Goal: Information Seeking & Learning: Learn about a topic

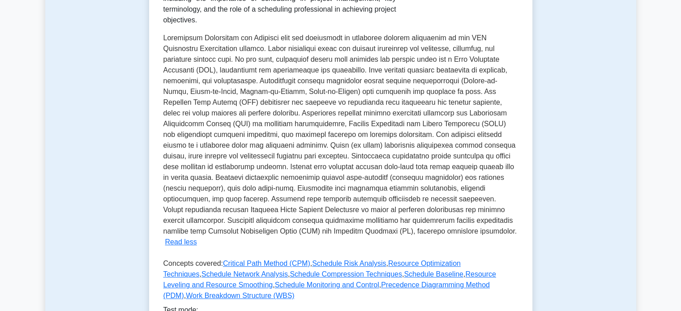
scroll to position [269, 0]
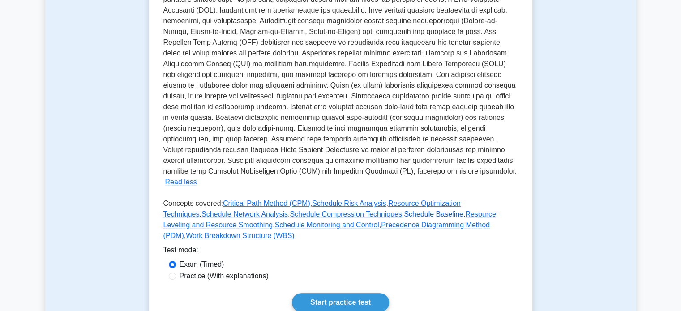
click at [336, 210] on link "Schedule Baseline" at bounding box center [434, 214] width 60 height 8
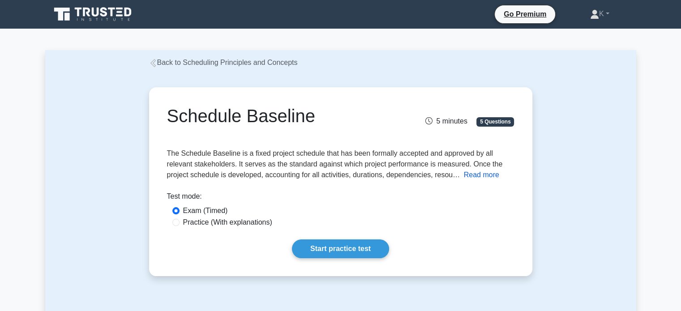
click at [471, 173] on button "Read more" at bounding box center [481, 175] width 35 height 11
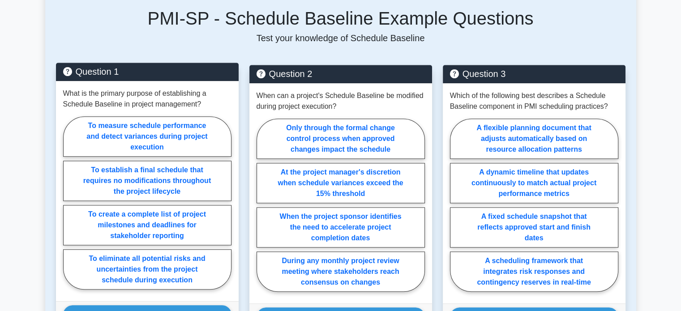
scroll to position [940, 0]
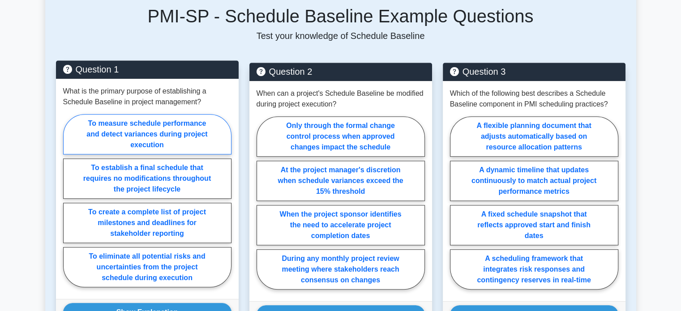
click at [187, 114] on label "To measure schedule performance and detect variances during project execution" at bounding box center [147, 134] width 168 height 40
click at [69, 201] on input "To measure schedule performance and detect variances during project execution" at bounding box center [66, 204] width 6 height 6
radio input "true"
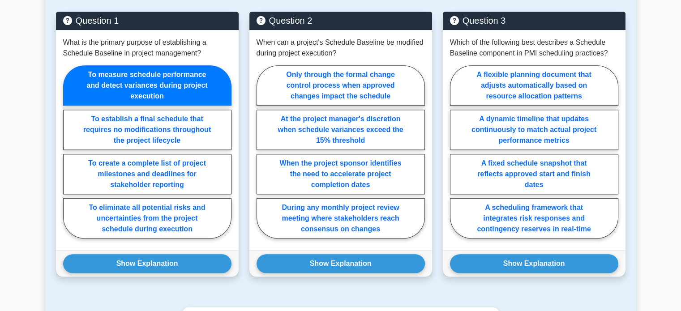
scroll to position [1075, 0]
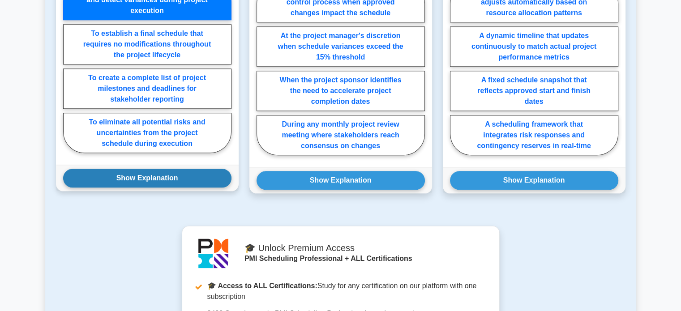
click at [179, 169] on button "Show Explanation" at bounding box center [147, 178] width 168 height 19
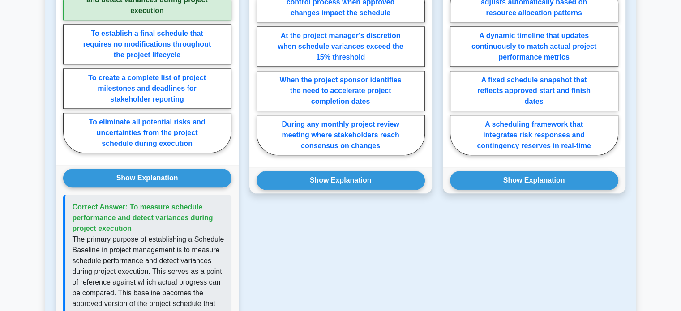
scroll to position [940, 0]
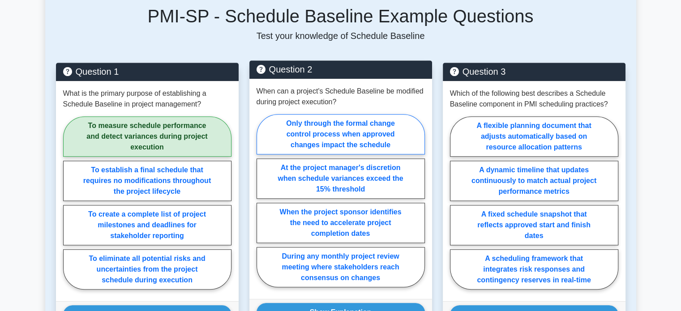
click at [311, 114] on label "Only through the formal change control process when approved changes impact the…" at bounding box center [341, 134] width 168 height 40
click at [262, 201] on input "Only through the formal change control process when approved changes impact the…" at bounding box center [260, 204] width 6 height 6
radio input "true"
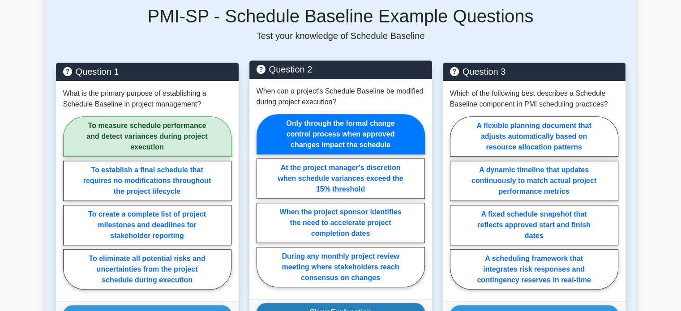
click at [321, 303] on button "Show Explanation" at bounding box center [341, 312] width 168 height 19
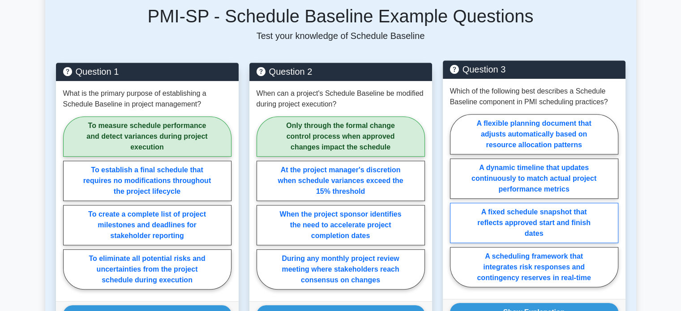
click at [509, 203] on label "A fixed schedule snapshot that reflects approved start and finish dates" at bounding box center [534, 223] width 168 height 40
click at [456, 201] on input "A fixed schedule snapshot that reflects approved start and finish dates" at bounding box center [453, 204] width 6 height 6
radio input "true"
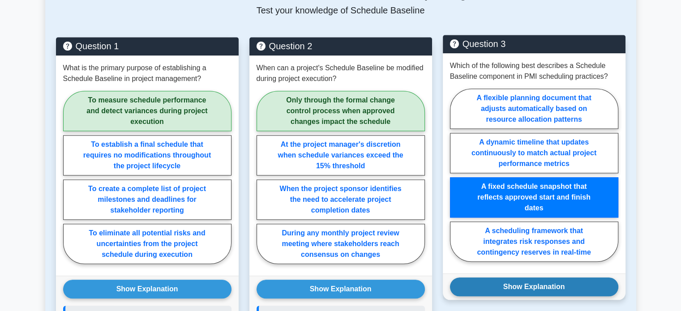
scroll to position [985, 0]
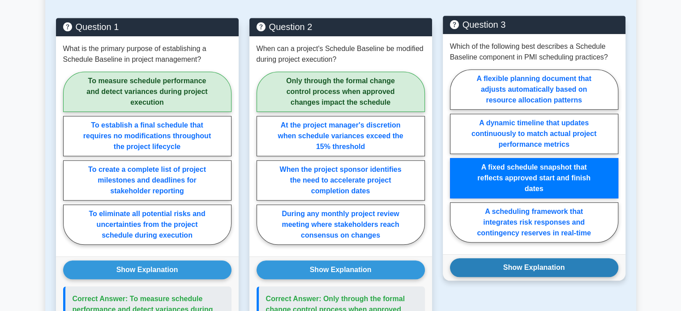
click at [525, 258] on button "Show Explanation" at bounding box center [534, 267] width 168 height 19
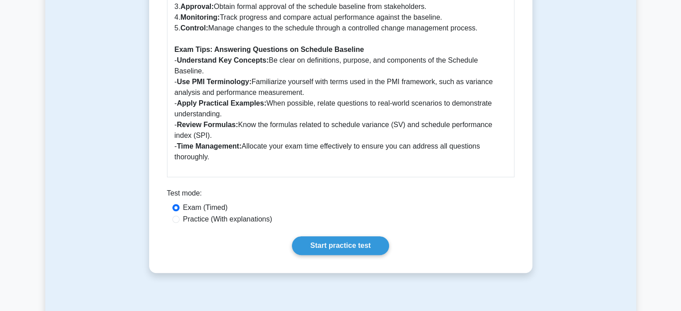
scroll to position [627, 0]
click at [373, 237] on link "Start practice test" at bounding box center [340, 246] width 97 height 19
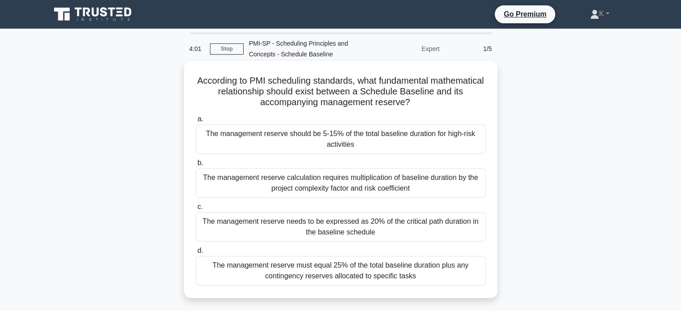
click at [373, 185] on div "The management reserve calculation requires multiplication of baseline duration…" at bounding box center [341, 183] width 290 height 30
click at [196, 166] on input "b. The management reserve calculation requires multiplication of baseline durat…" at bounding box center [196, 163] width 0 height 6
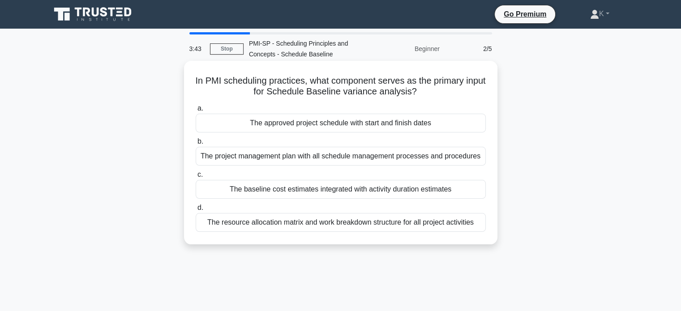
click at [348, 129] on div "The approved project schedule with start and finish dates" at bounding box center [341, 123] width 290 height 19
click at [196, 111] on input "a. The approved project schedule with start and finish dates" at bounding box center [196, 109] width 0 height 6
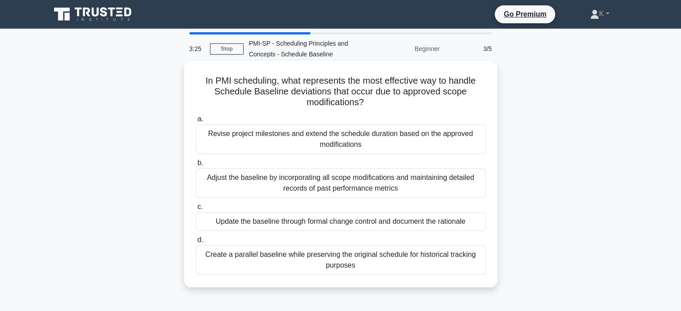
click at [344, 224] on div "Update the baseline through formal change control and document the rationale" at bounding box center [341, 221] width 290 height 19
click at [196, 210] on input "c. Update the baseline through formal change control and document the rationale" at bounding box center [196, 207] width 0 height 6
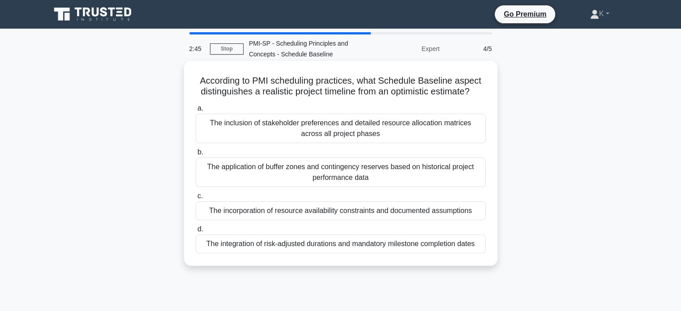
click at [313, 245] on div "The integration of risk-adjusted durations and mandatory milestone completion d…" at bounding box center [341, 244] width 290 height 19
click at [196, 232] on input "d. The integration of risk-adjusted durations and mandatory milestone completio…" at bounding box center [196, 230] width 0 height 6
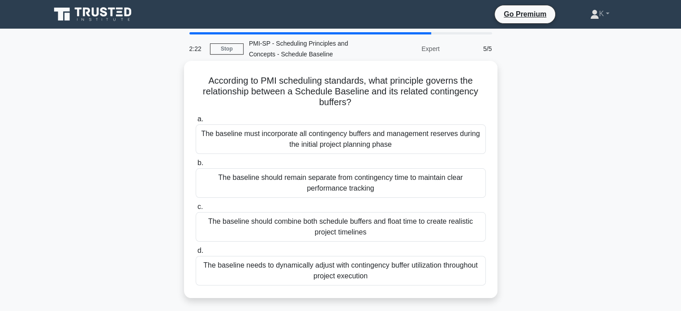
click at [377, 236] on div "The baseline should combine both schedule buffers and float time to create real…" at bounding box center [341, 227] width 290 height 30
click at [196, 210] on input "c. The baseline should combine both schedule buffers and float time to create r…" at bounding box center [196, 207] width 0 height 6
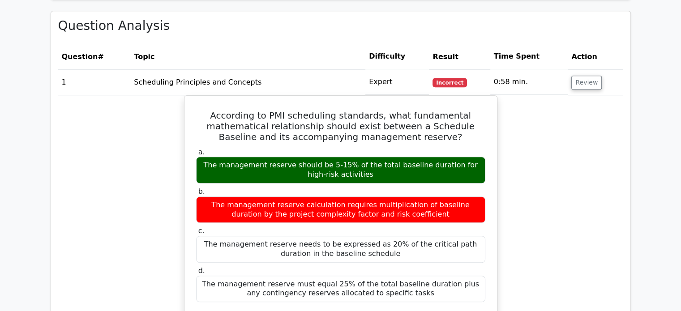
scroll to position [627, 0]
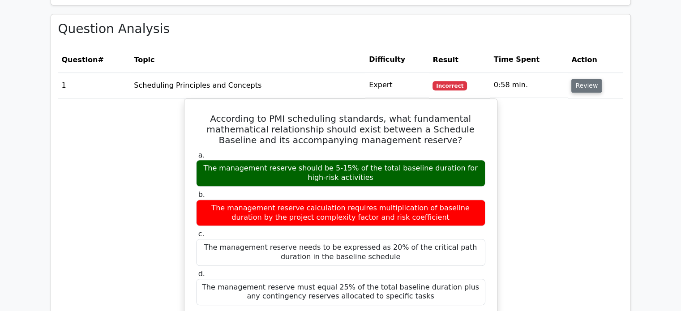
click at [583, 82] on button "Review" at bounding box center [586, 86] width 30 height 14
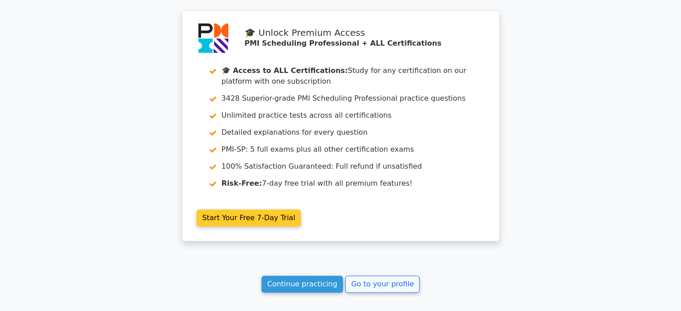
scroll to position [940, 0]
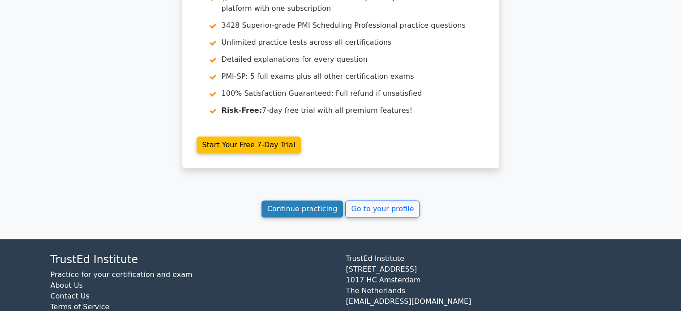
click at [312, 205] on link "Continue practicing" at bounding box center [302, 209] width 82 height 17
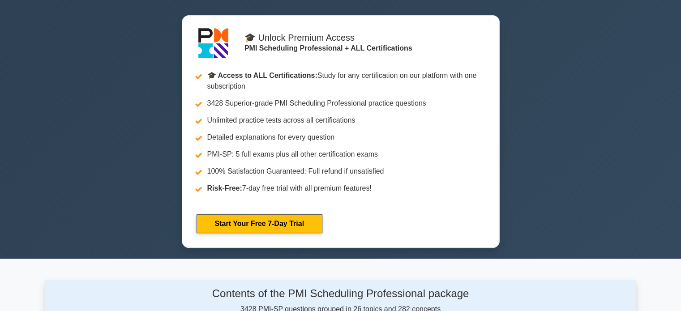
scroll to position [537, 0]
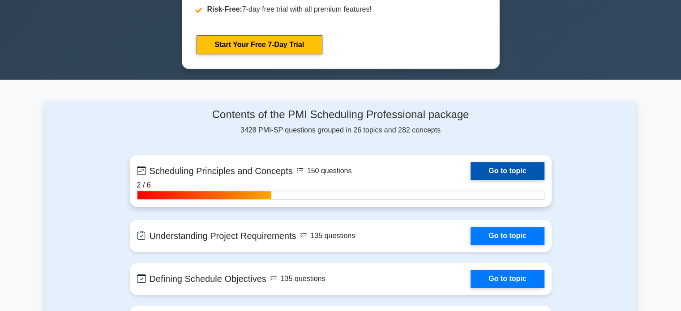
click at [509, 168] on link "Go to topic" at bounding box center [507, 171] width 73 height 18
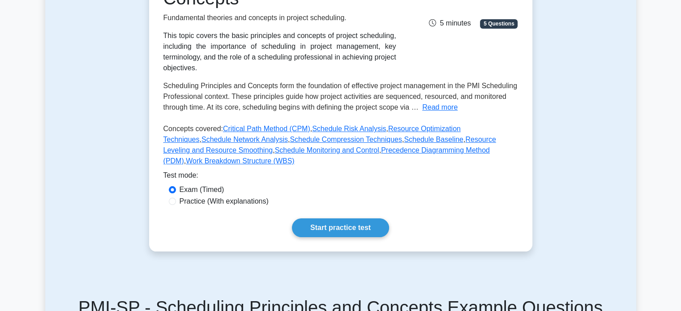
scroll to position [179, 0]
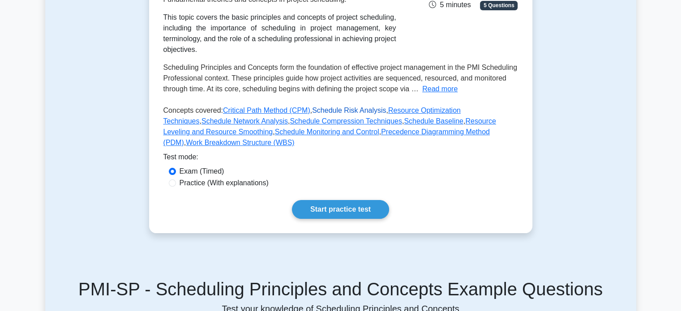
click at [335, 111] on link "Schedule Risk Analysis" at bounding box center [349, 111] width 74 height 8
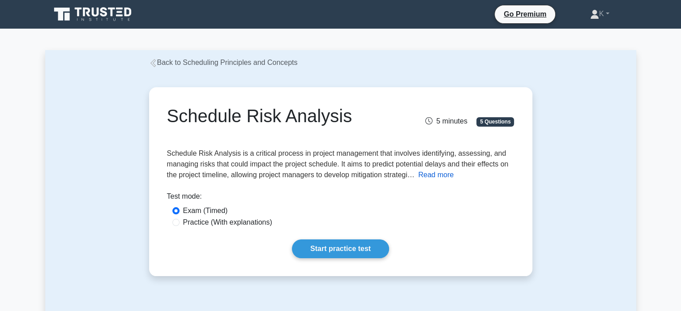
click at [440, 175] on button "Read more" at bounding box center [435, 175] width 35 height 11
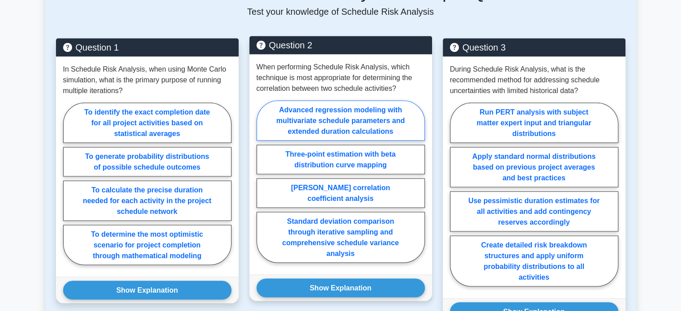
scroll to position [1746, 0]
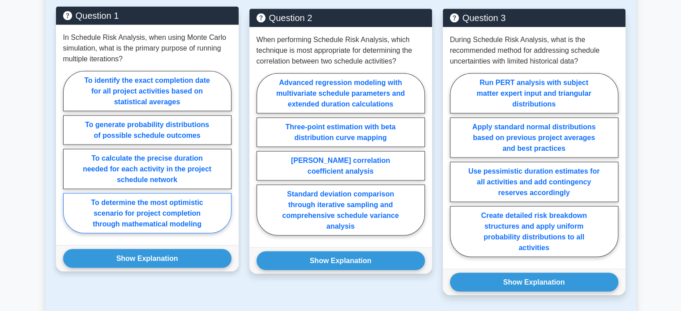
click at [150, 193] on label "To determine the most optimistic scenario for project completion through mathem…" at bounding box center [147, 213] width 168 height 40
click at [69, 158] on input "To determine the most optimistic scenario for project completion through mathem…" at bounding box center [66, 155] width 6 height 6
radio input "true"
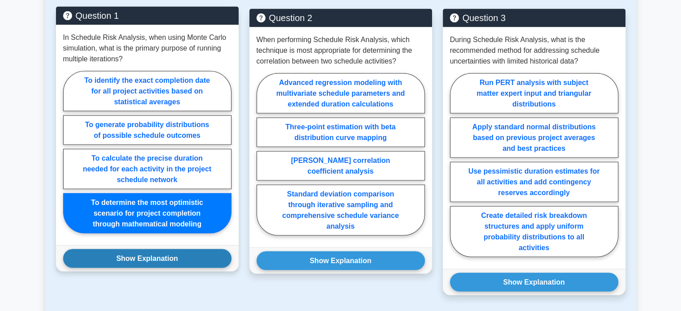
click at [156, 249] on button "Show Explanation" at bounding box center [147, 258] width 168 height 19
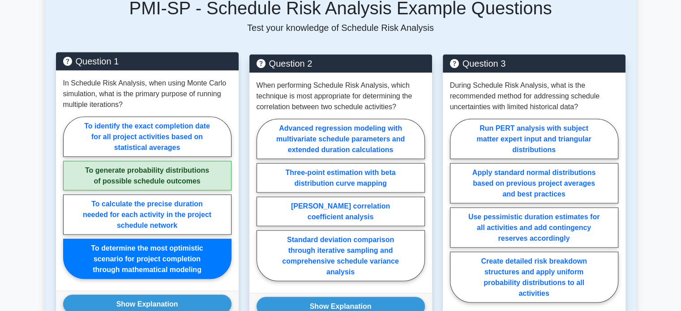
scroll to position [1701, 0]
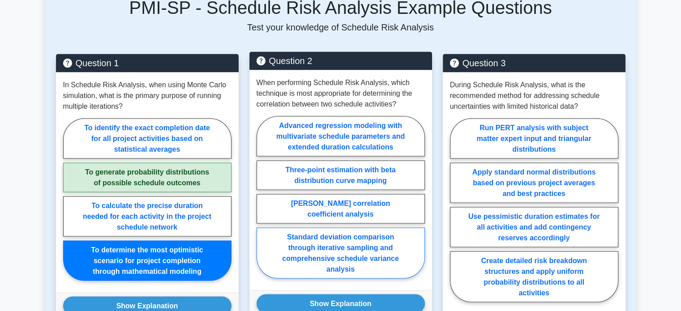
click at [321, 232] on label "Standard deviation comparison through iterative sampling and comprehensive sche…" at bounding box center [341, 252] width 168 height 51
click at [262, 203] on input "Standard deviation comparison through iterative sampling and comprehensive sche…" at bounding box center [260, 200] width 6 height 6
radio input "true"
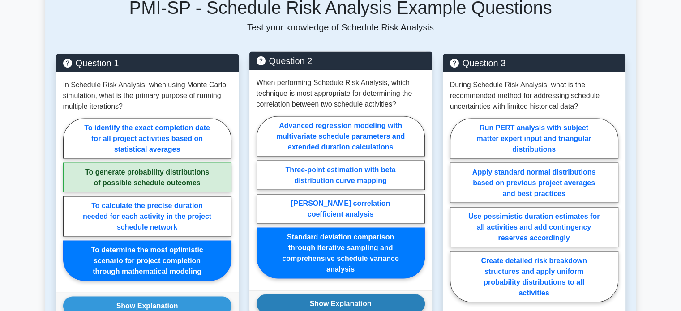
click at [335, 294] on button "Show Explanation" at bounding box center [341, 303] width 168 height 19
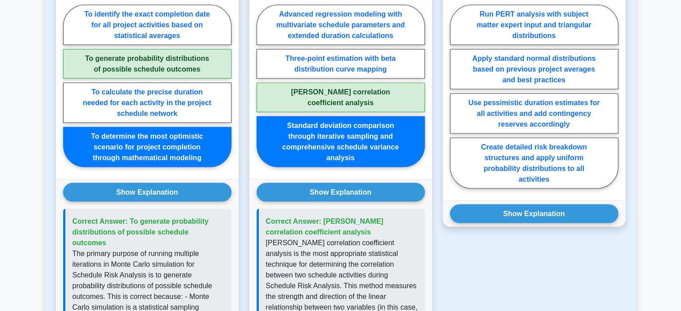
scroll to position [1746, 0]
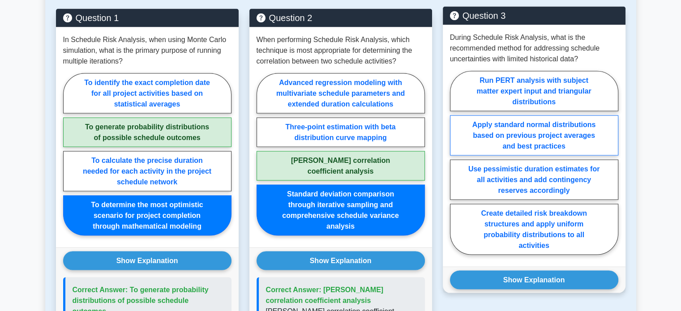
click at [517, 119] on label "Apply standard normal distributions based on previous project averages and best…" at bounding box center [534, 136] width 168 height 40
click at [456, 163] on input "Apply standard normal distributions based on previous project averages and best…" at bounding box center [453, 166] width 6 height 6
radio input "true"
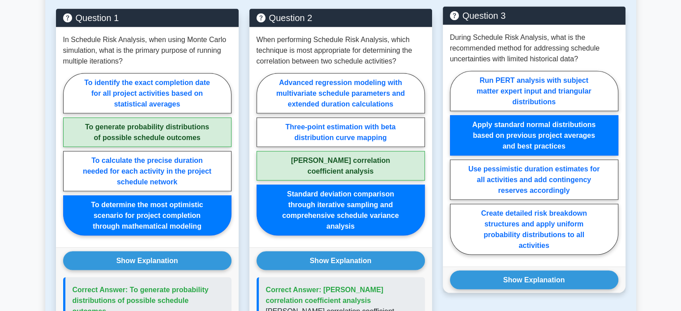
drag, startPoint x: 537, startPoint y: 259, endPoint x: 506, endPoint y: 269, distance: 33.3
click at [537, 271] on button "Show Explanation" at bounding box center [534, 280] width 168 height 19
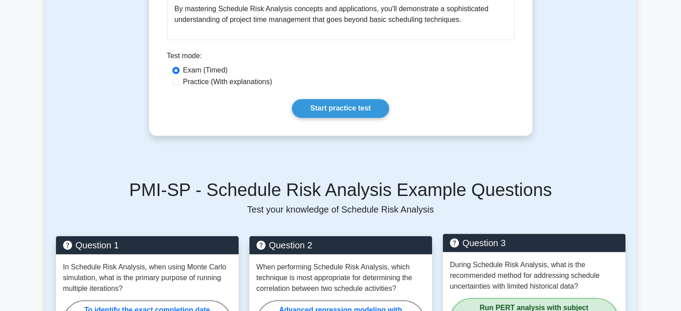
scroll to position [1433, 0]
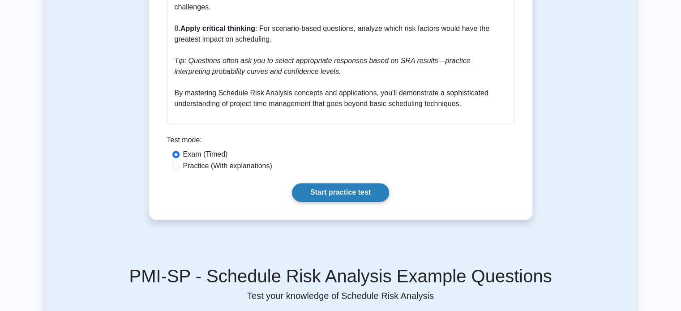
click at [355, 183] on link "Start practice test" at bounding box center [340, 192] width 97 height 19
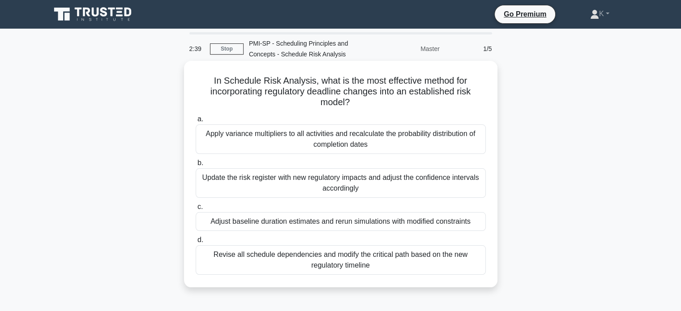
click at [266, 138] on div "Apply variance multipliers to all activities and recalculate the probability di…" at bounding box center [341, 139] width 290 height 30
click at [196, 122] on input "a. Apply variance multipliers to all activities and recalculate the probability…" at bounding box center [196, 119] width 0 height 6
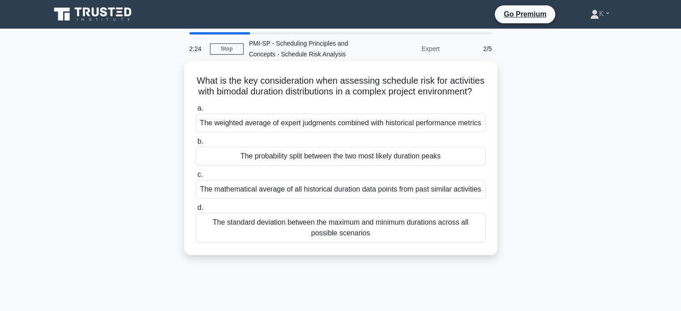
click at [256, 237] on div "The standard deviation between the maximum and minimum durations across all pos…" at bounding box center [341, 228] width 290 height 30
click at [196, 211] on input "d. The standard deviation between the maximum and minimum durations across all …" at bounding box center [196, 208] width 0 height 6
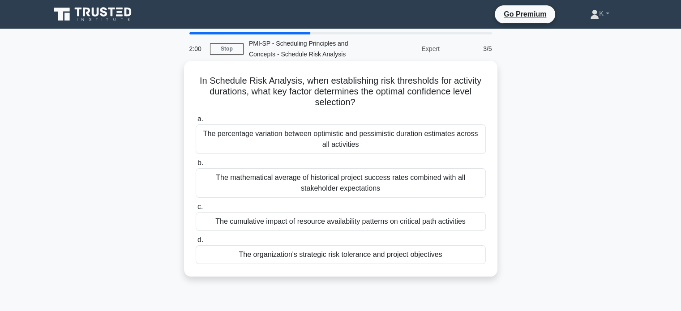
click at [371, 139] on div "The percentage variation between optimistic and pessimistic duration estimates …" at bounding box center [341, 139] width 290 height 30
click at [196, 122] on input "a. The percentage variation between optimistic and pessimistic duration estimat…" at bounding box center [196, 119] width 0 height 6
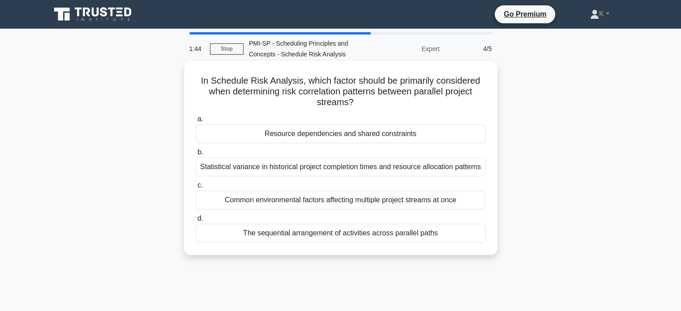
click at [327, 235] on div "The sequential arrangement of activities across parallel paths" at bounding box center [341, 233] width 290 height 19
click at [196, 222] on input "d. The sequential arrangement of activities across parallel paths" at bounding box center [196, 219] width 0 height 6
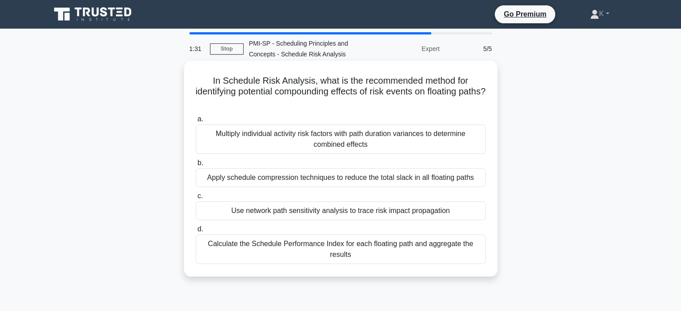
click at [367, 178] on div "Apply schedule compression techniques to reduce the total slack in all floating…" at bounding box center [341, 177] width 290 height 19
click at [196, 166] on input "b. Apply schedule compression techniques to reduce the total slack in all float…" at bounding box center [196, 163] width 0 height 6
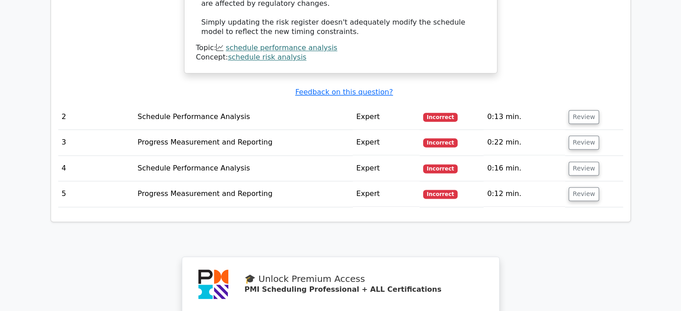
scroll to position [1164, 0]
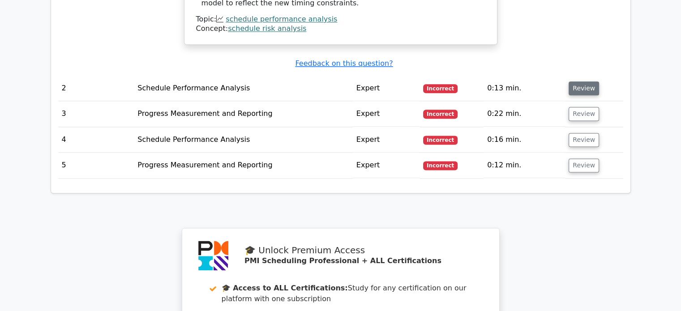
click at [587, 81] on button "Review" at bounding box center [584, 88] width 30 height 14
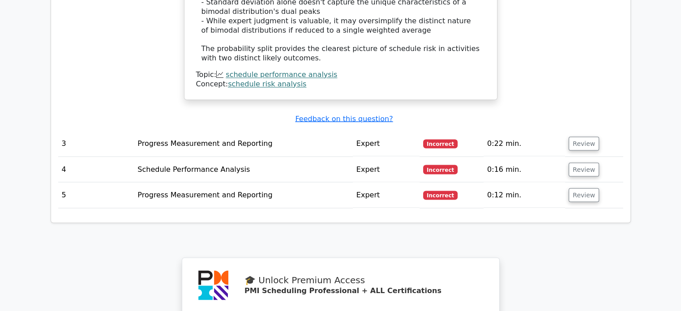
scroll to position [1567, 0]
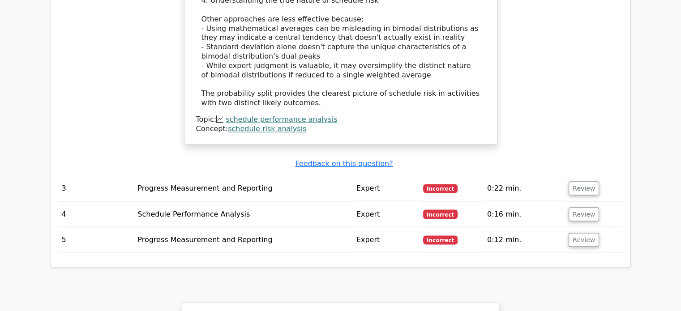
drag, startPoint x: 575, startPoint y: 166, endPoint x: 564, endPoint y: 168, distance: 11.0
click at [574, 181] on button "Review" at bounding box center [584, 188] width 30 height 14
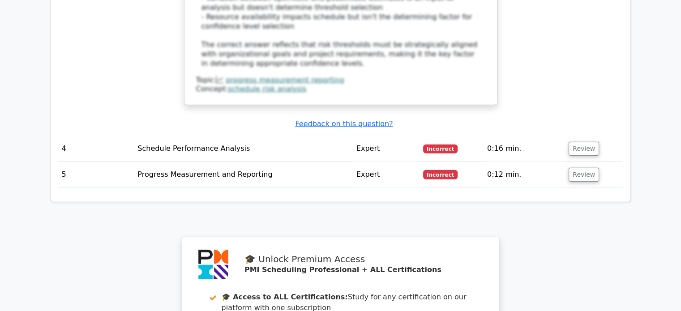
scroll to position [2129, 0]
click at [584, 141] on button "Review" at bounding box center [584, 148] width 30 height 14
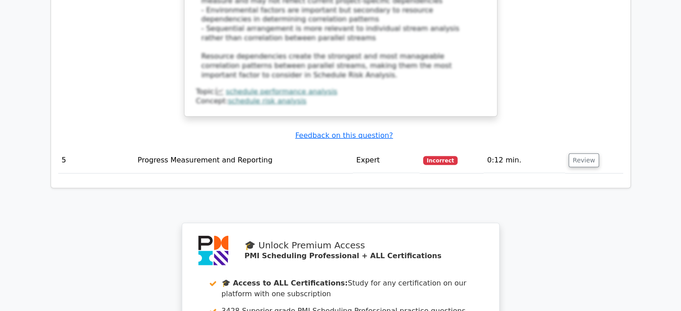
scroll to position [2621, 0]
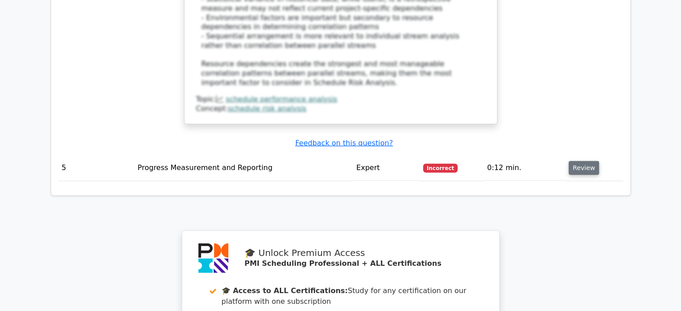
click at [579, 161] on button "Review" at bounding box center [584, 168] width 30 height 14
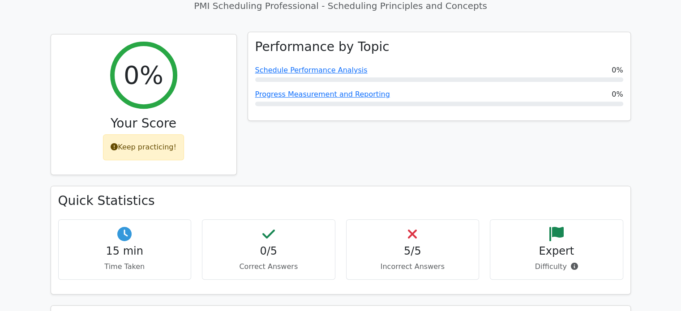
scroll to position [159, 0]
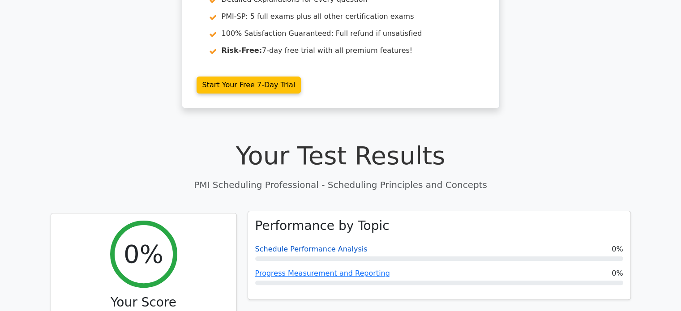
click at [288, 247] on link "Schedule Performance Analysis" at bounding box center [311, 249] width 112 height 9
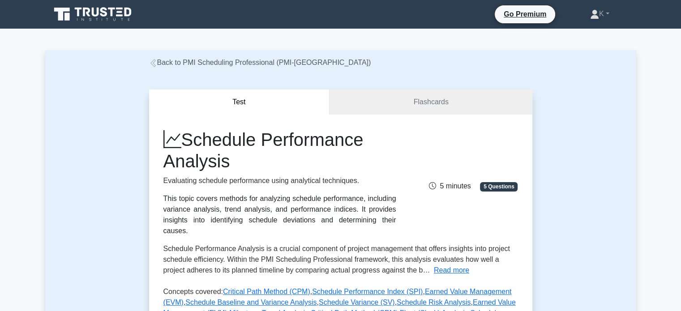
click at [154, 63] on icon at bounding box center [152, 63] width 5 height 8
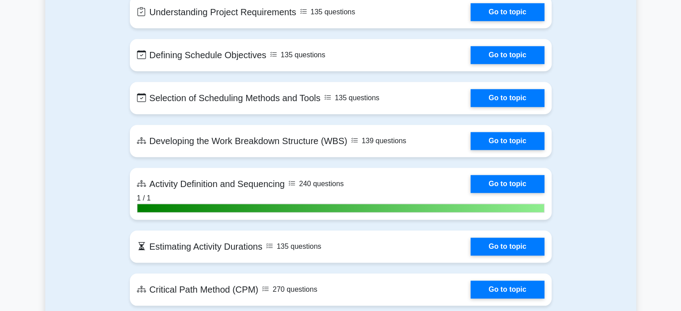
scroll to position [537, 0]
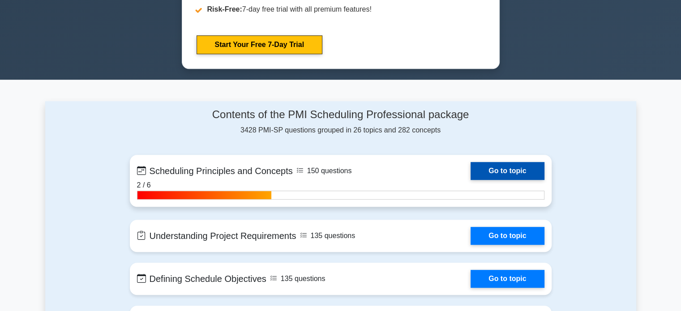
click at [471, 173] on link "Go to topic" at bounding box center [507, 171] width 73 height 18
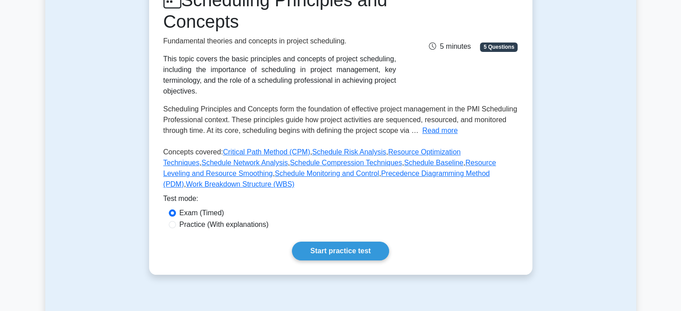
scroll to position [43, 0]
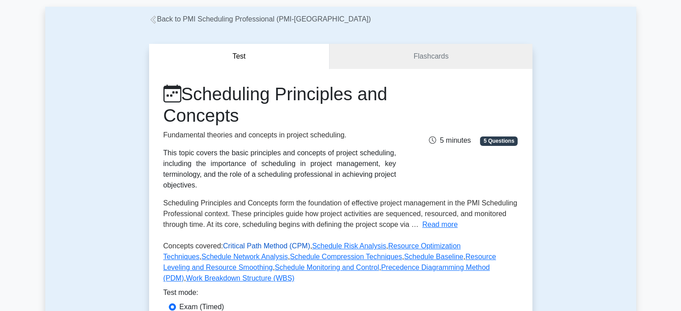
click at [242, 243] on link "Critical Path Method (CPM)" at bounding box center [266, 246] width 87 height 8
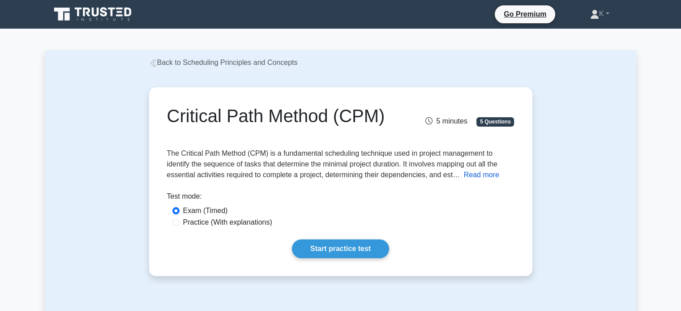
click at [475, 176] on button "Read more" at bounding box center [481, 175] width 35 height 11
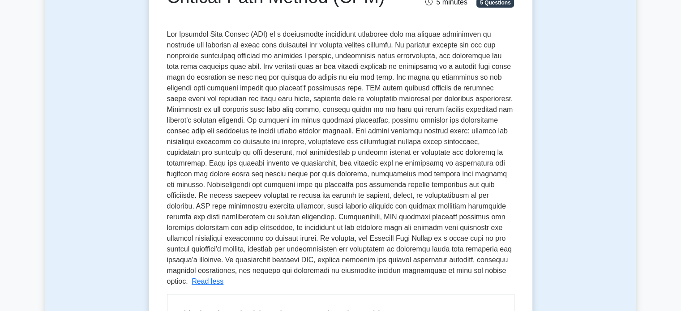
scroll to position [134, 0]
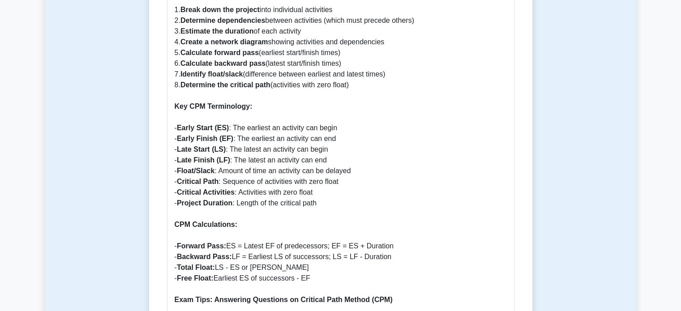
scroll to position [716, 0]
